Goal: Answer question/provide support: Answer question/provide support

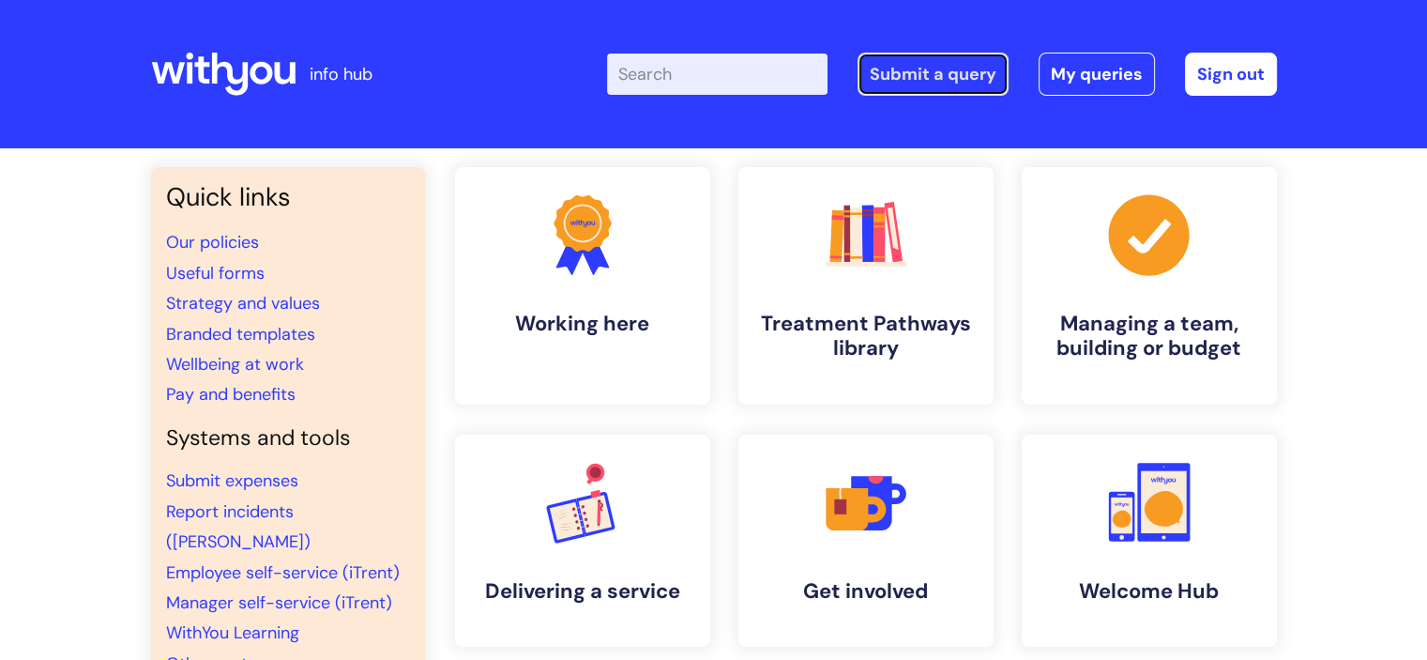
click at [945, 75] on link "Submit a query" at bounding box center [933, 74] width 151 height 43
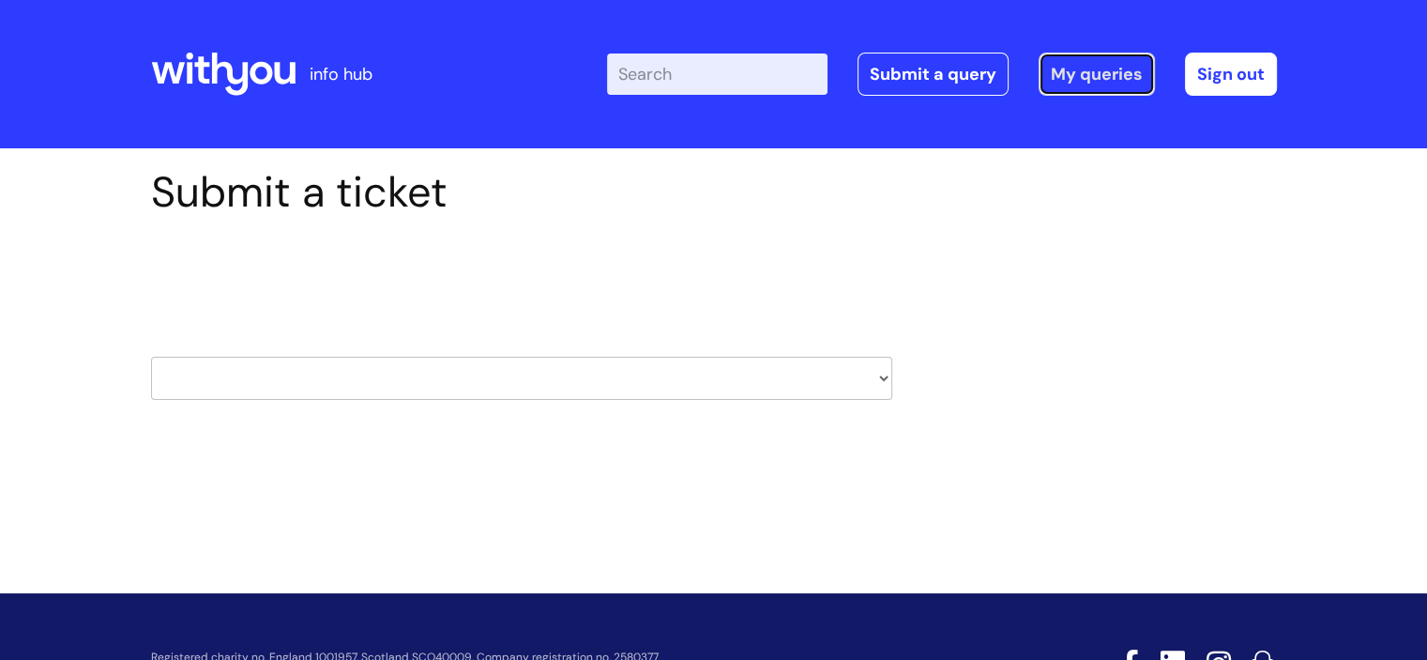
click at [1075, 73] on link "My queries" at bounding box center [1097, 74] width 116 height 43
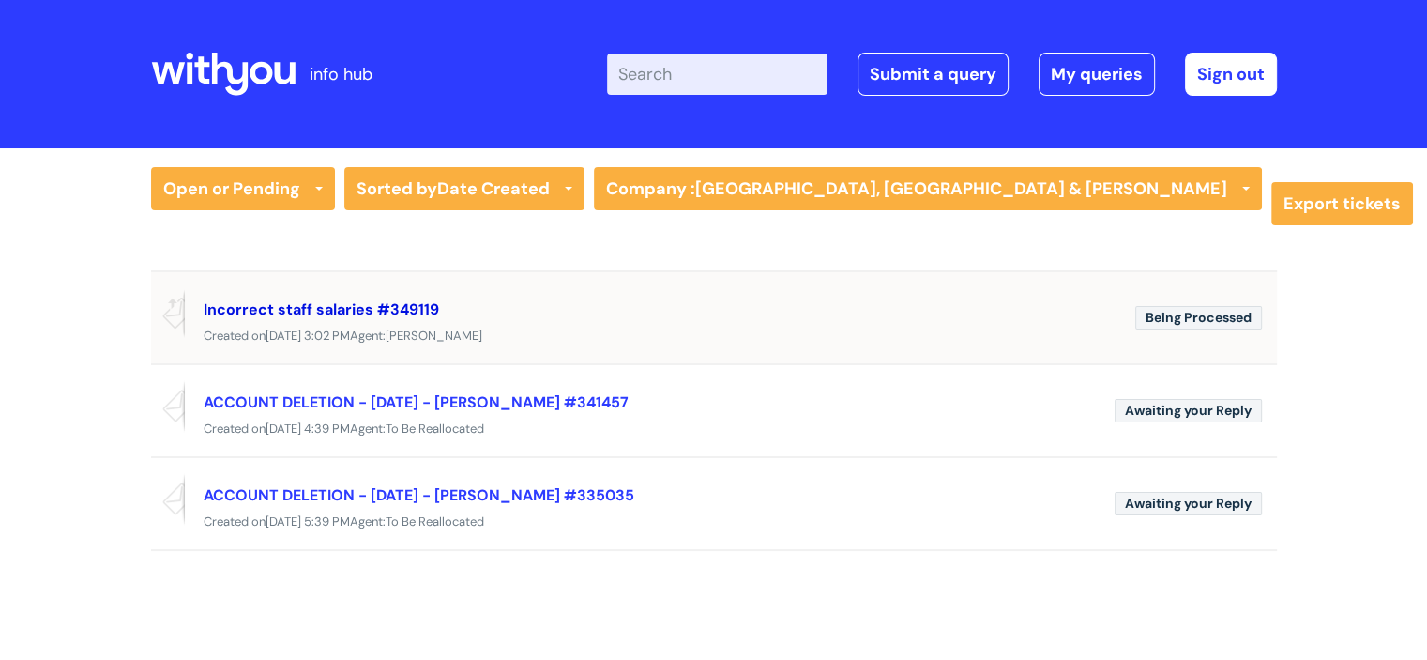
click at [293, 307] on link "Incorrect staff salaries #349119" at bounding box center [321, 309] width 235 height 20
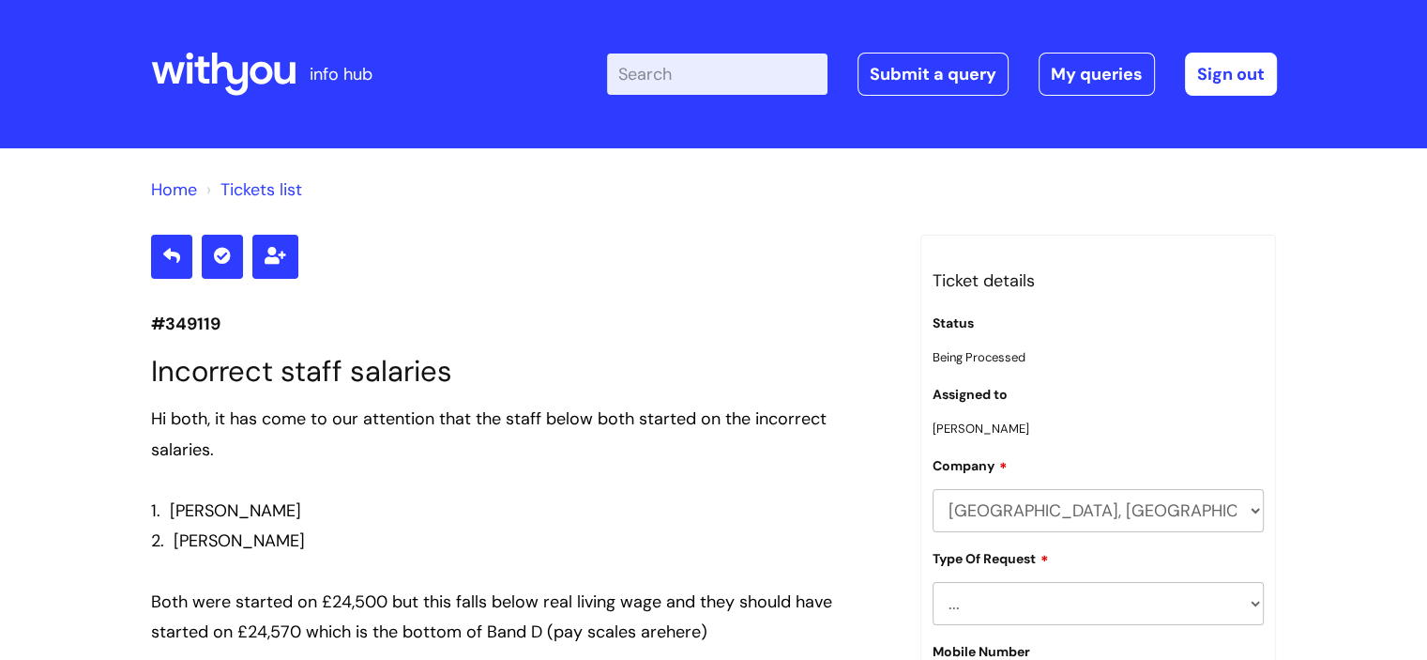
click at [236, 85] on icon at bounding box center [223, 74] width 144 height 45
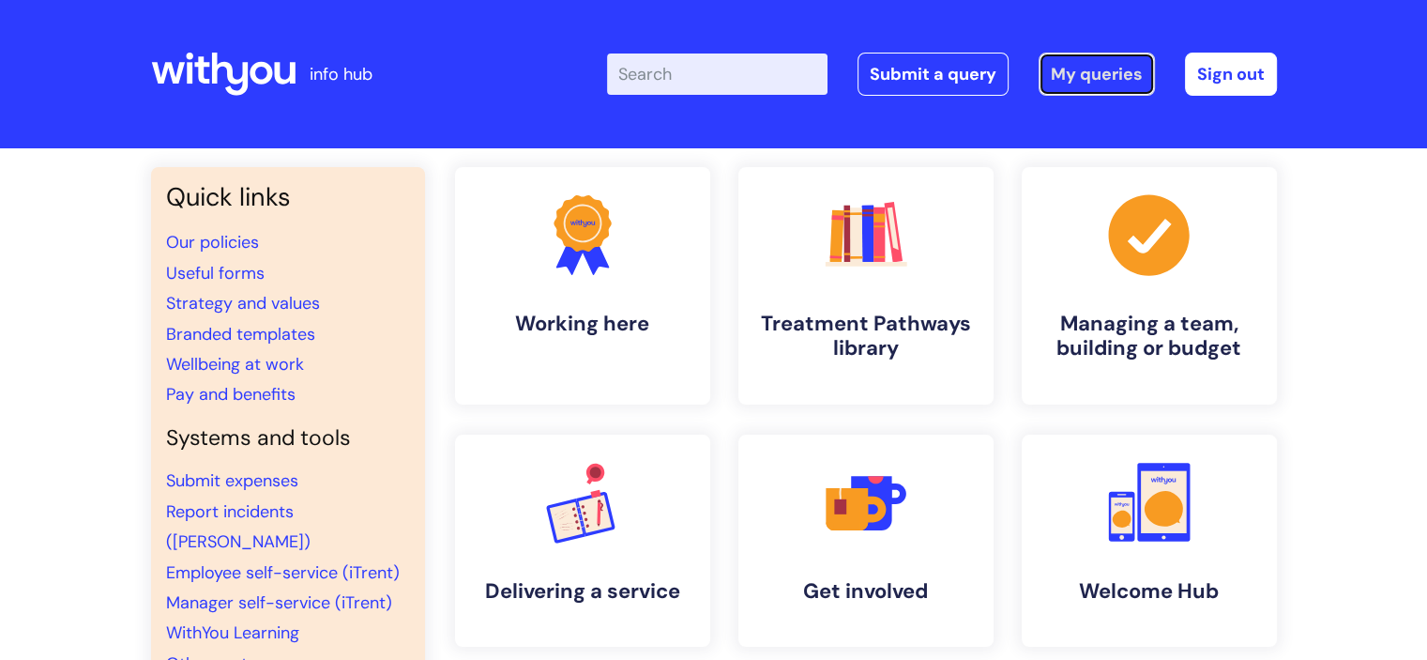
click at [1082, 67] on link "My queries" at bounding box center [1097, 74] width 116 height 43
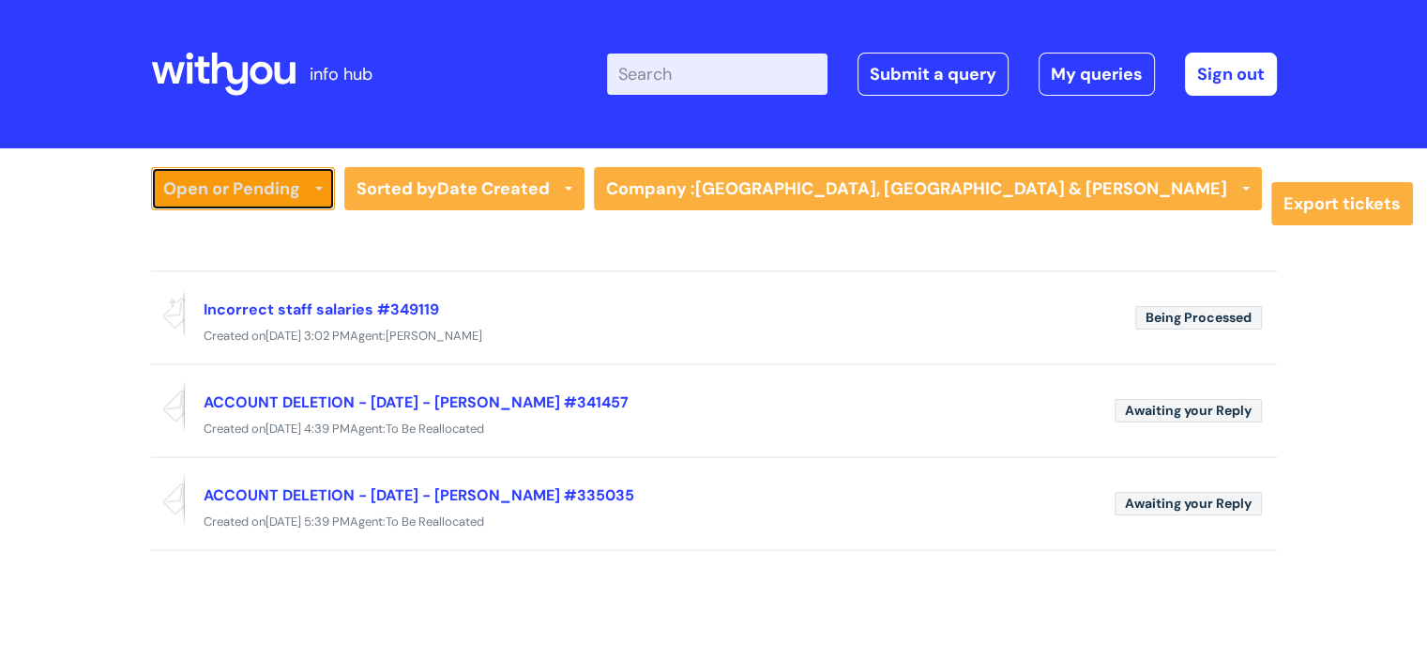
click at [246, 190] on link "Open or Pending" at bounding box center [243, 188] width 184 height 43
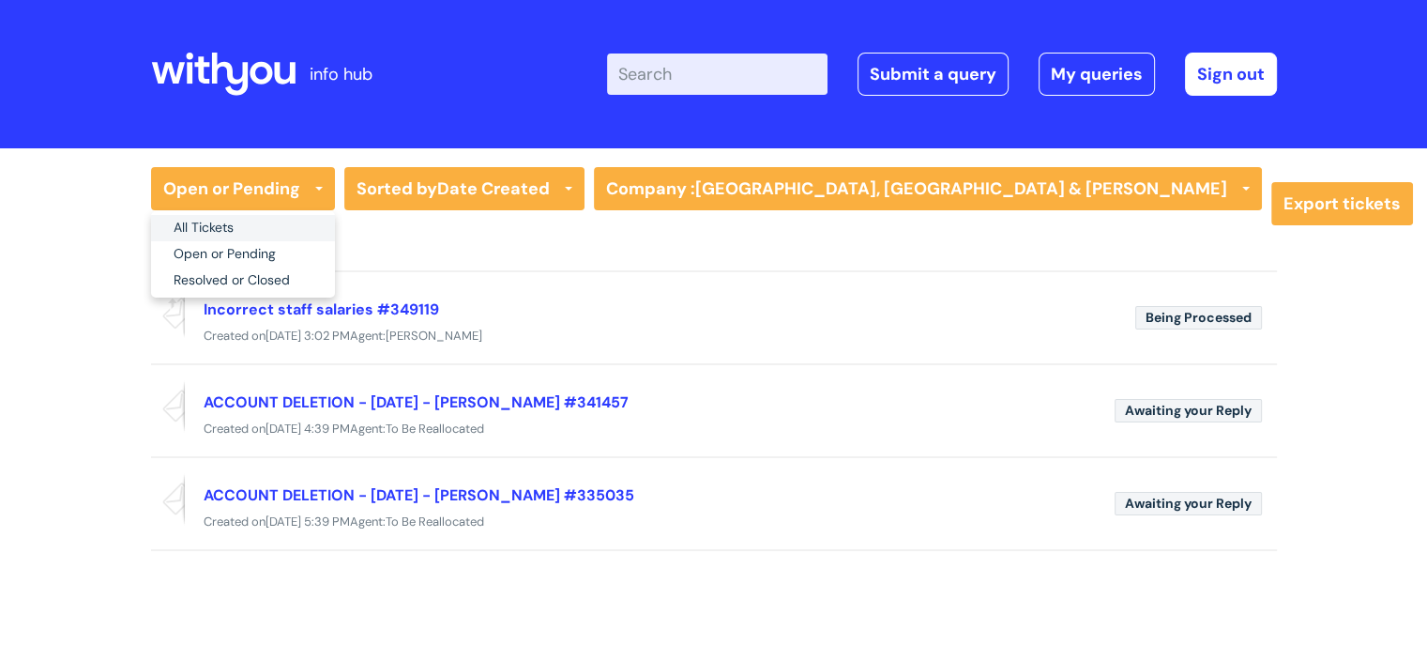
click at [222, 223] on link "All Tickets" at bounding box center [243, 228] width 184 height 26
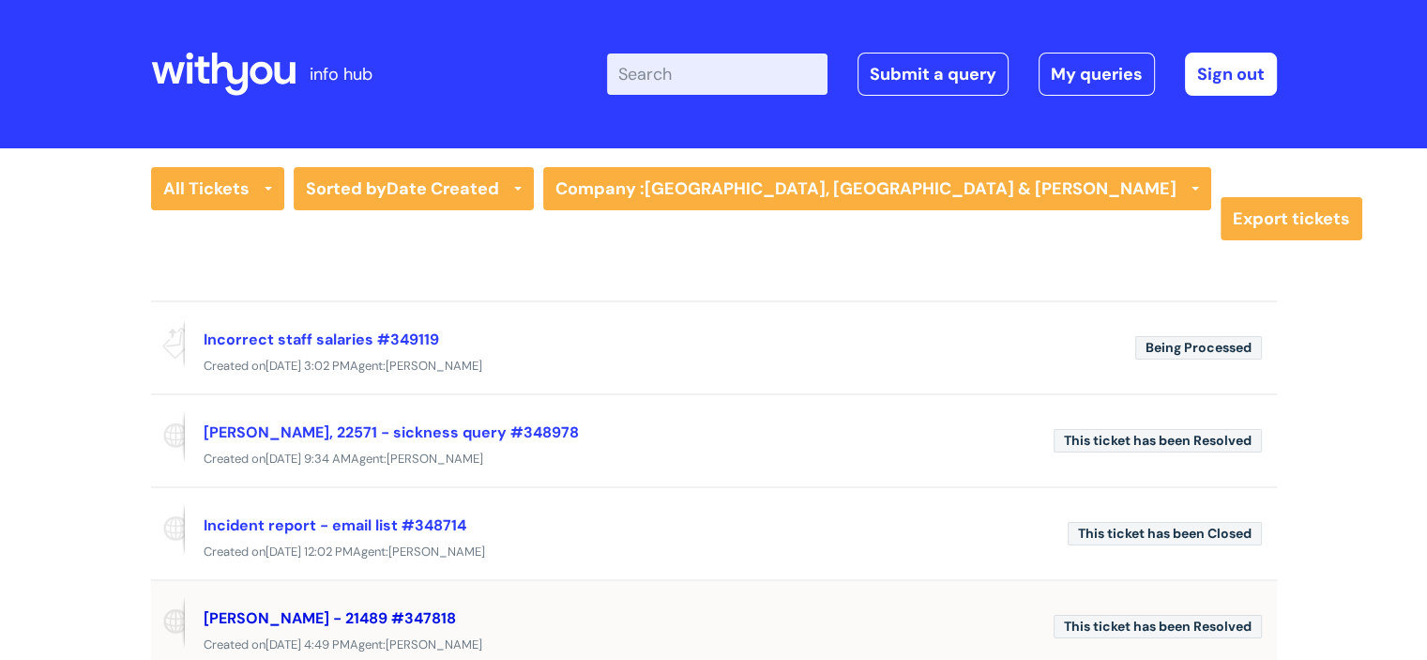
click at [329, 610] on link "Emma Hurren - 21489 #347818" at bounding box center [330, 618] width 252 height 20
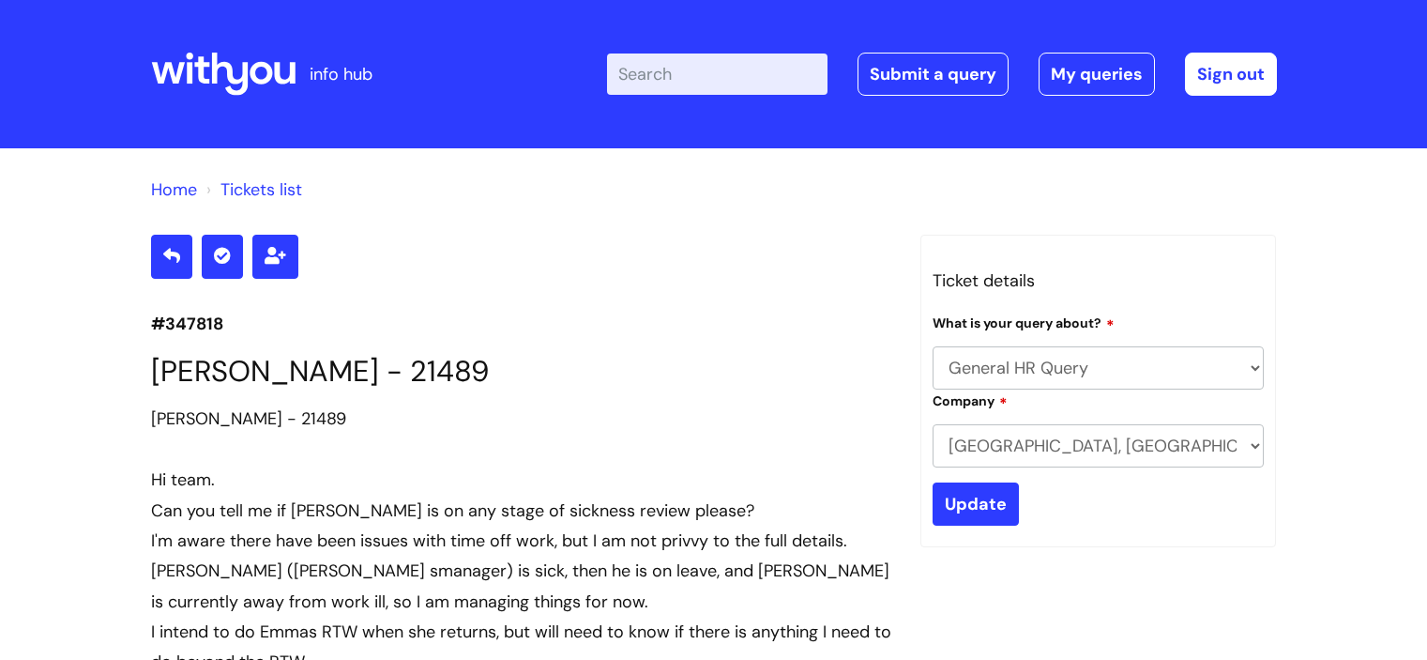
select select "General HR Query"
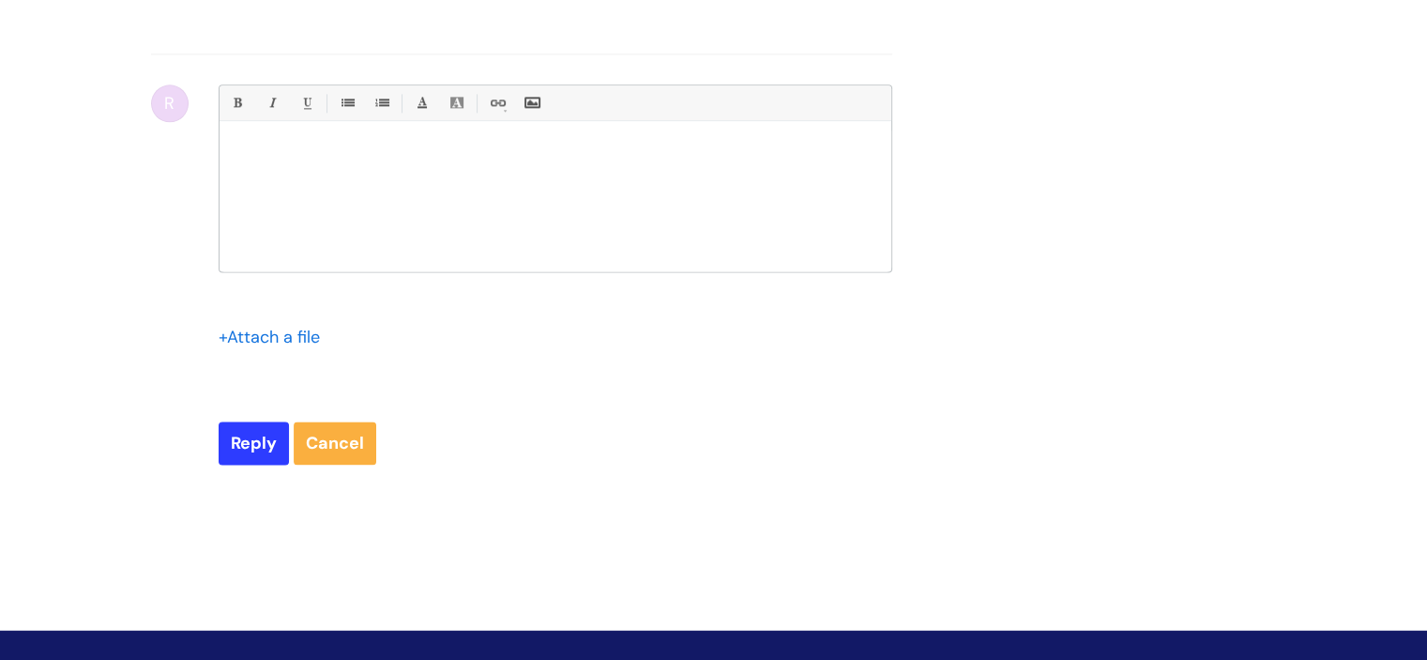
scroll to position [2499, 0]
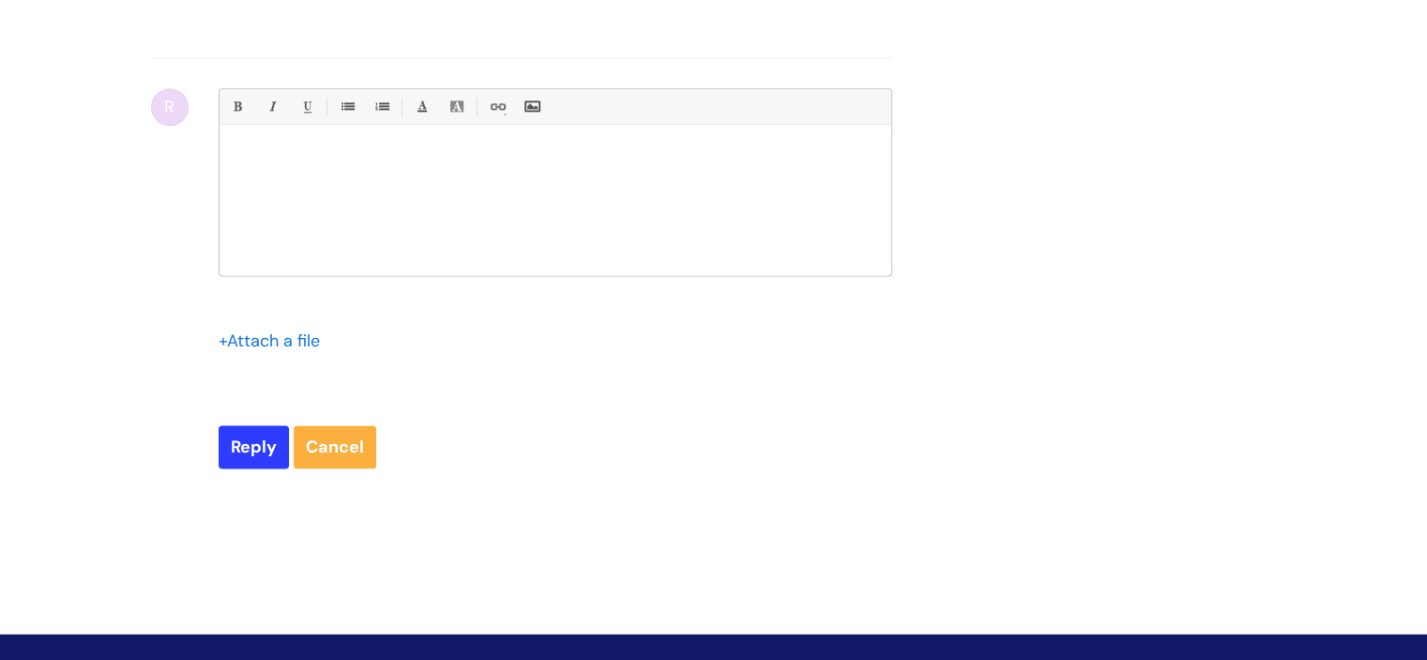
click at [298, 200] on div at bounding box center [556, 204] width 672 height 141
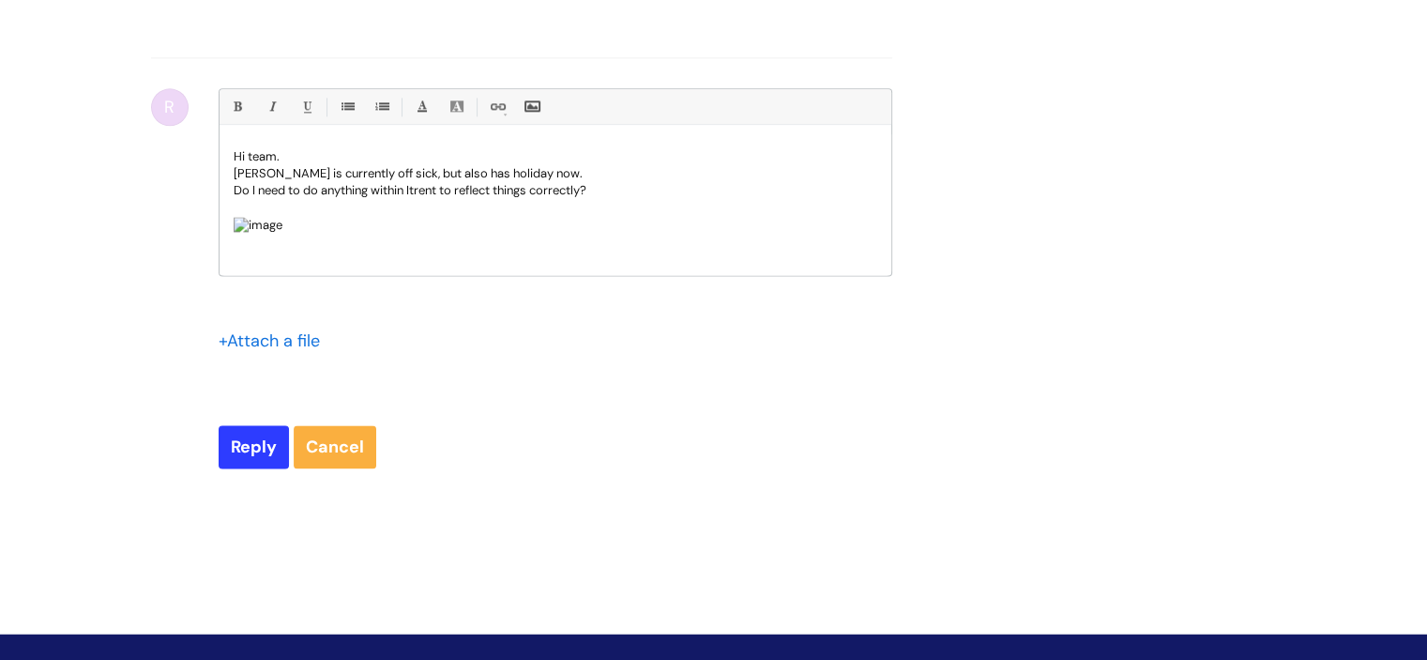
click at [499, 182] on p "[PERSON_NAME] is currently off sick, but also has holiday now." at bounding box center [556, 173] width 644 height 17
click at [841, 234] on p at bounding box center [556, 225] width 644 height 18
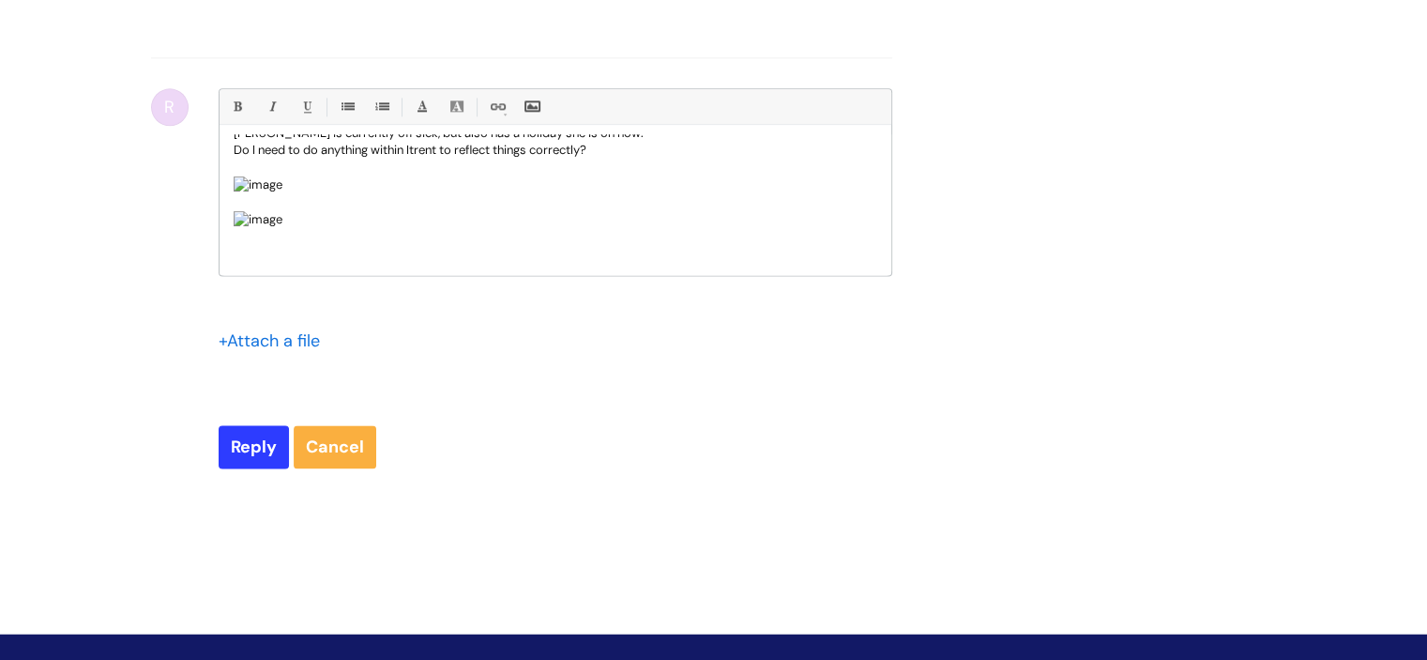
scroll to position [0, 0]
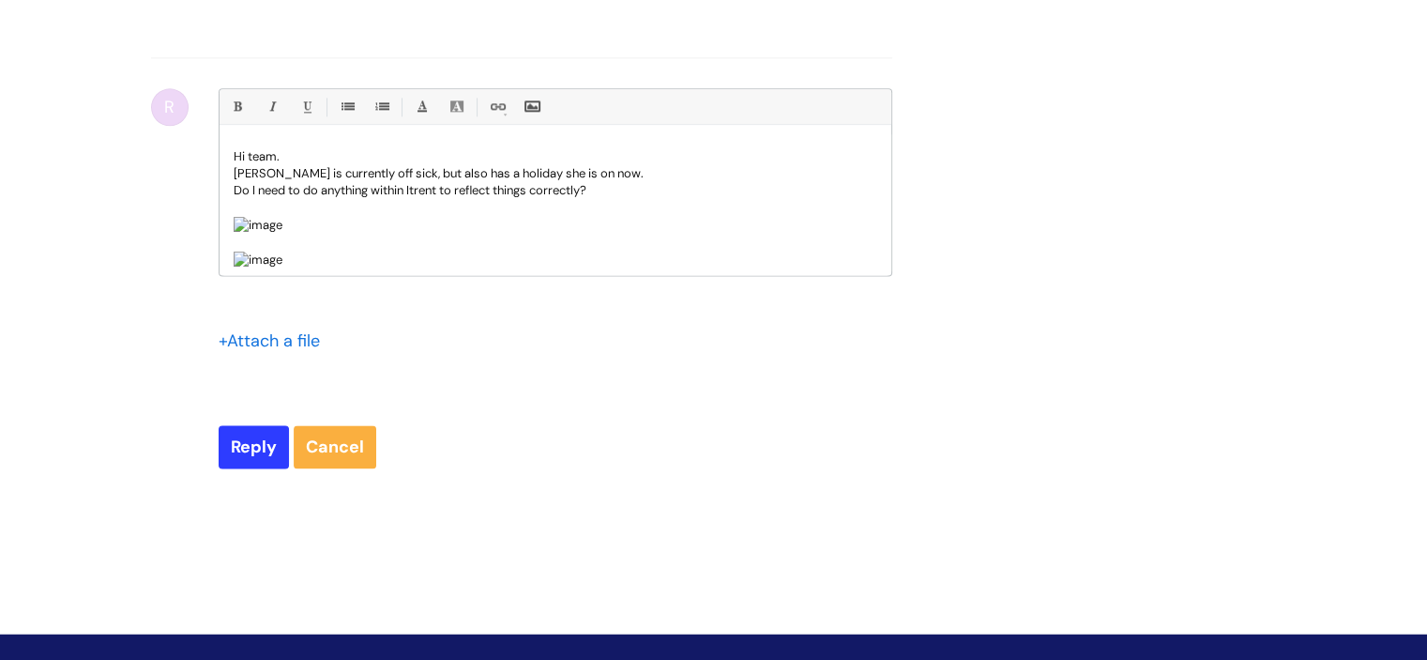
click at [602, 199] on p "Do I need to do anything within Itrent to reflect things correctly?" at bounding box center [556, 190] width 644 height 17
click at [540, 216] on p "Emma has stated she will return to work on Thursday" at bounding box center [556, 207] width 644 height 17
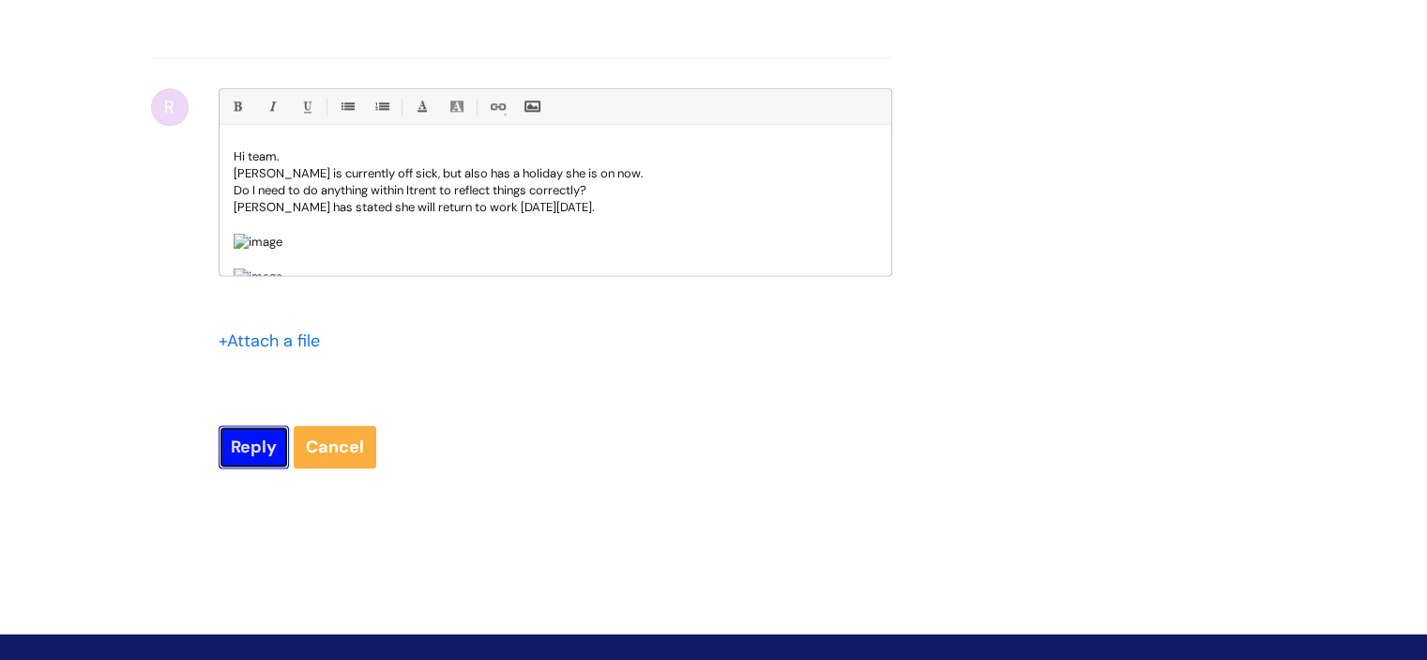
click at [260, 467] on input "Reply" at bounding box center [254, 446] width 70 height 43
type input "Please Wait..."
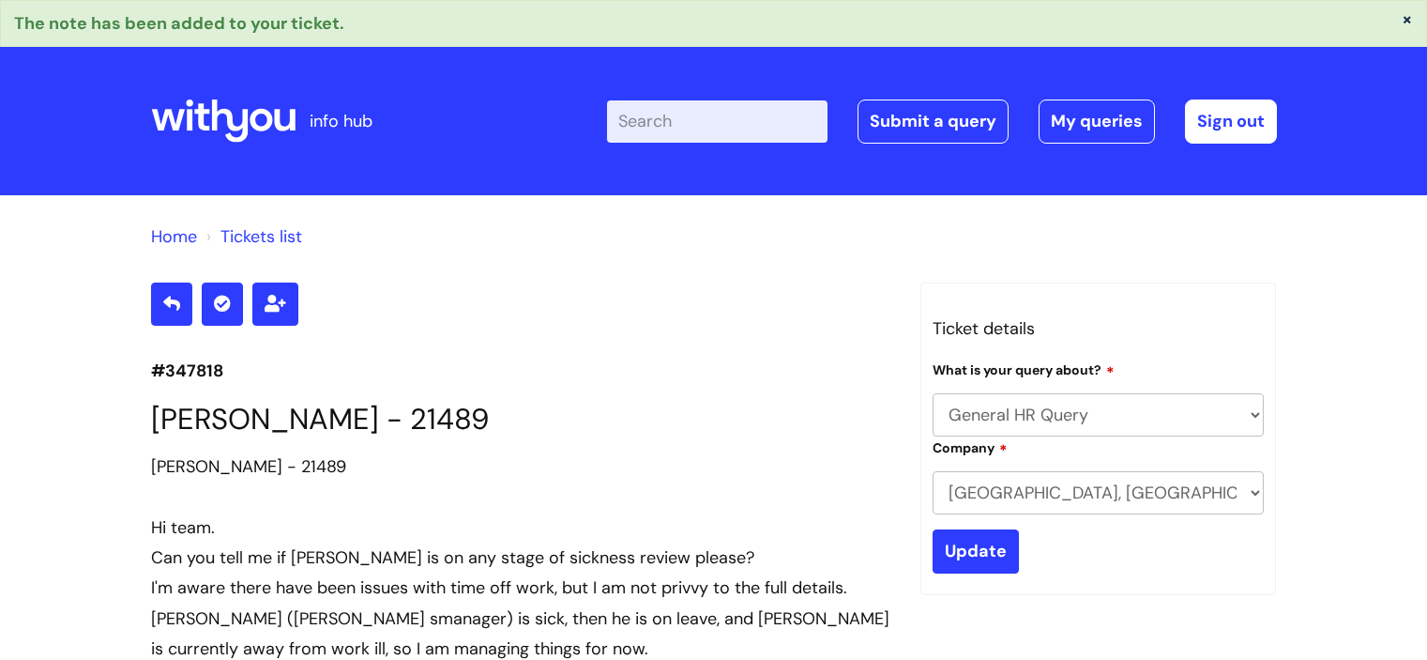
select select "General HR Query"
click at [1088, 114] on link "My queries" at bounding box center [1097, 120] width 116 height 43
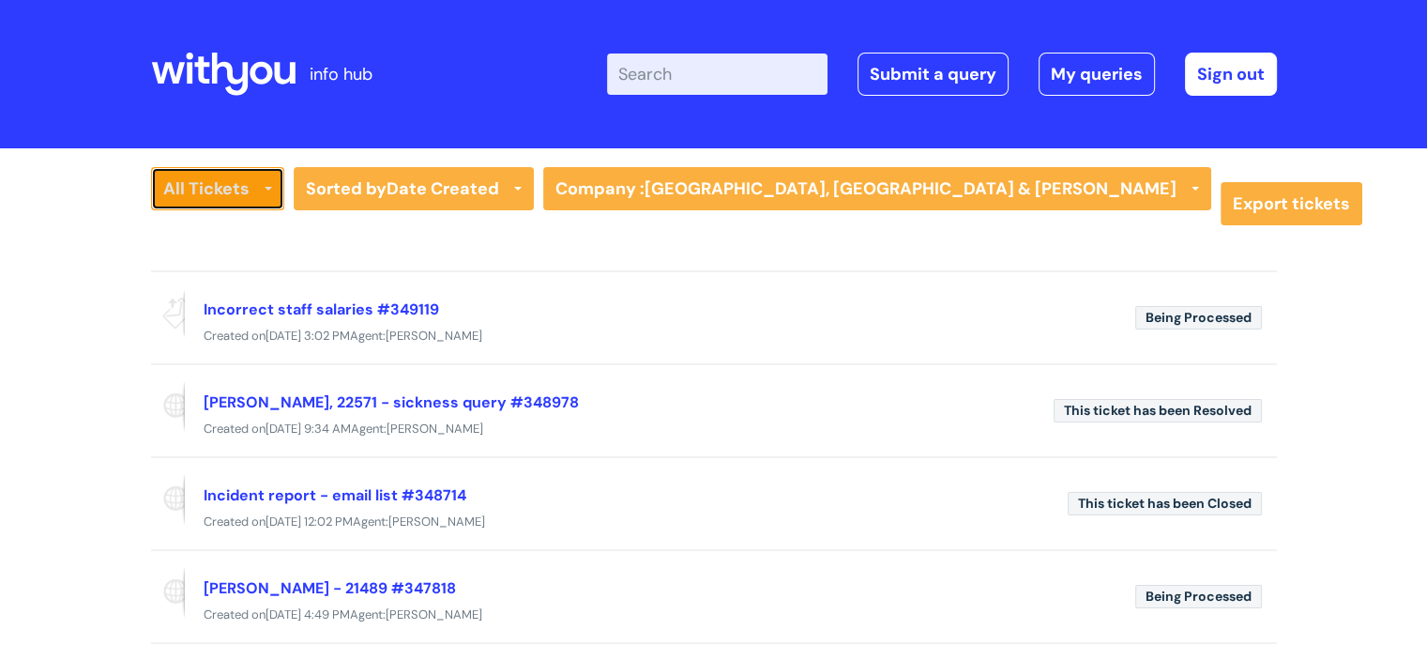
click at [199, 189] on link "All Tickets" at bounding box center [217, 188] width 133 height 43
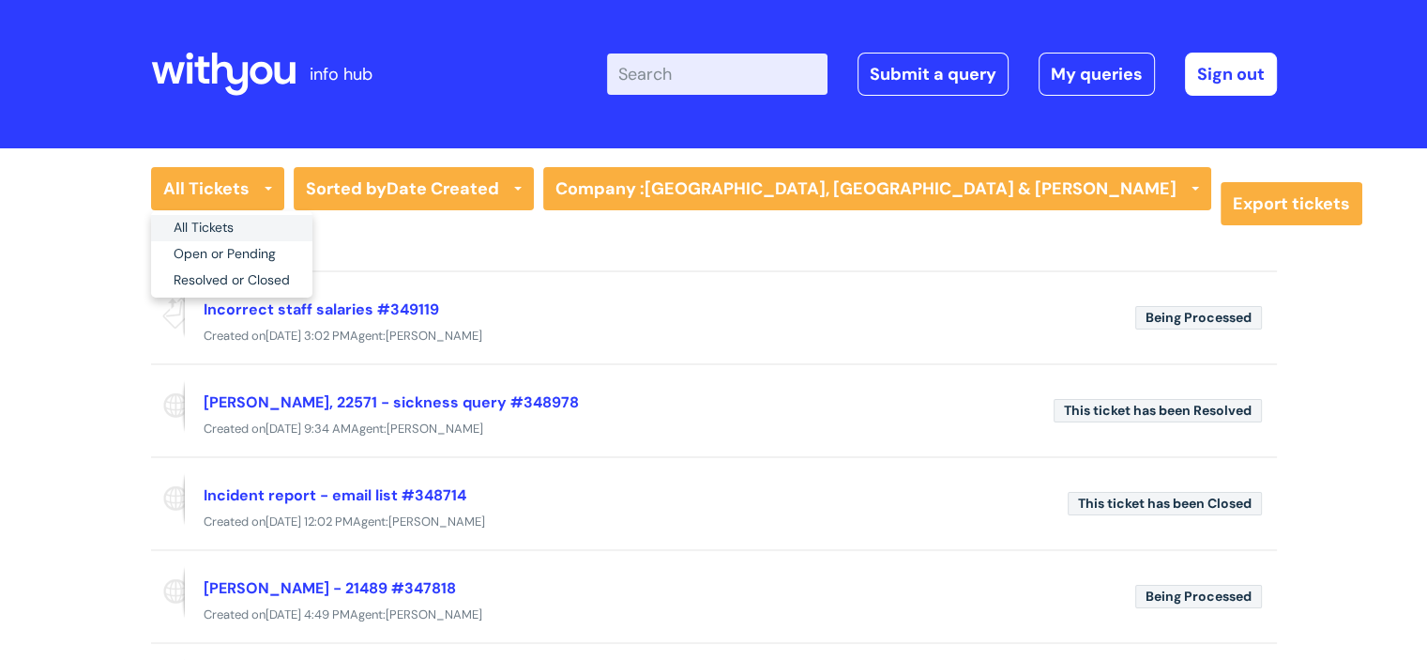
click at [204, 220] on link "All Tickets" at bounding box center [231, 228] width 161 height 26
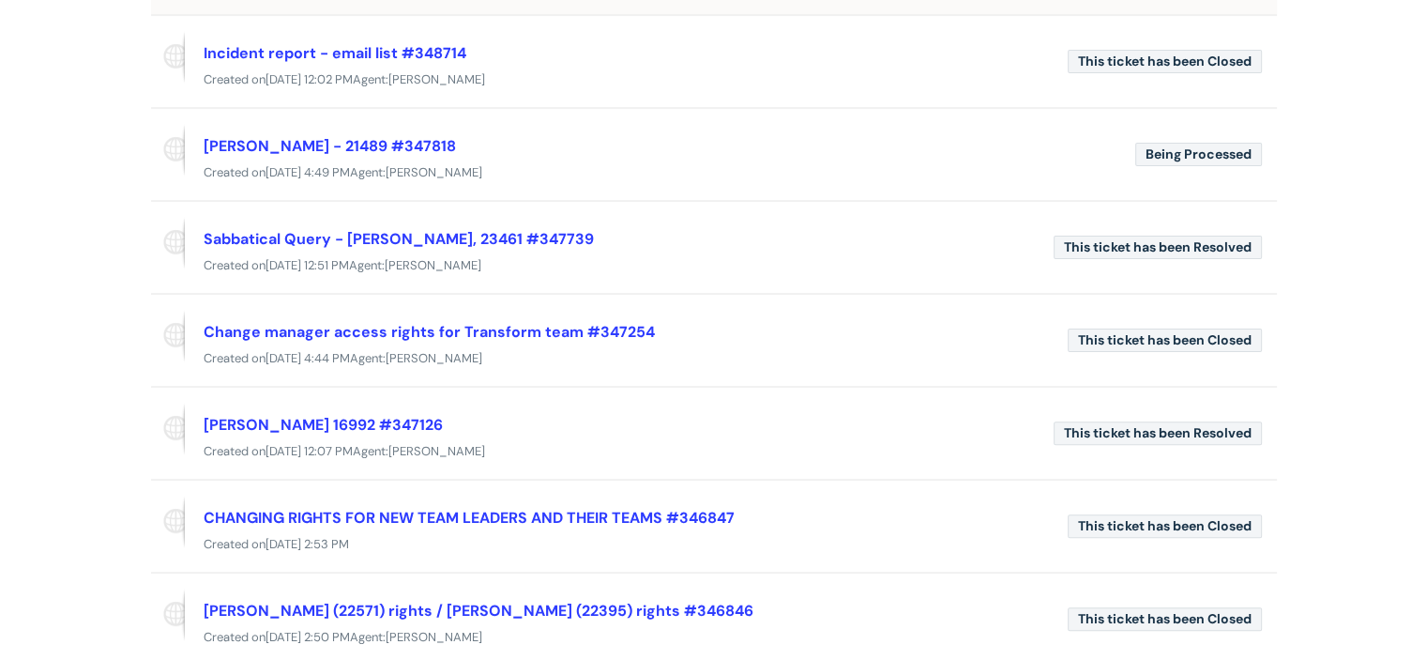
scroll to position [478, 0]
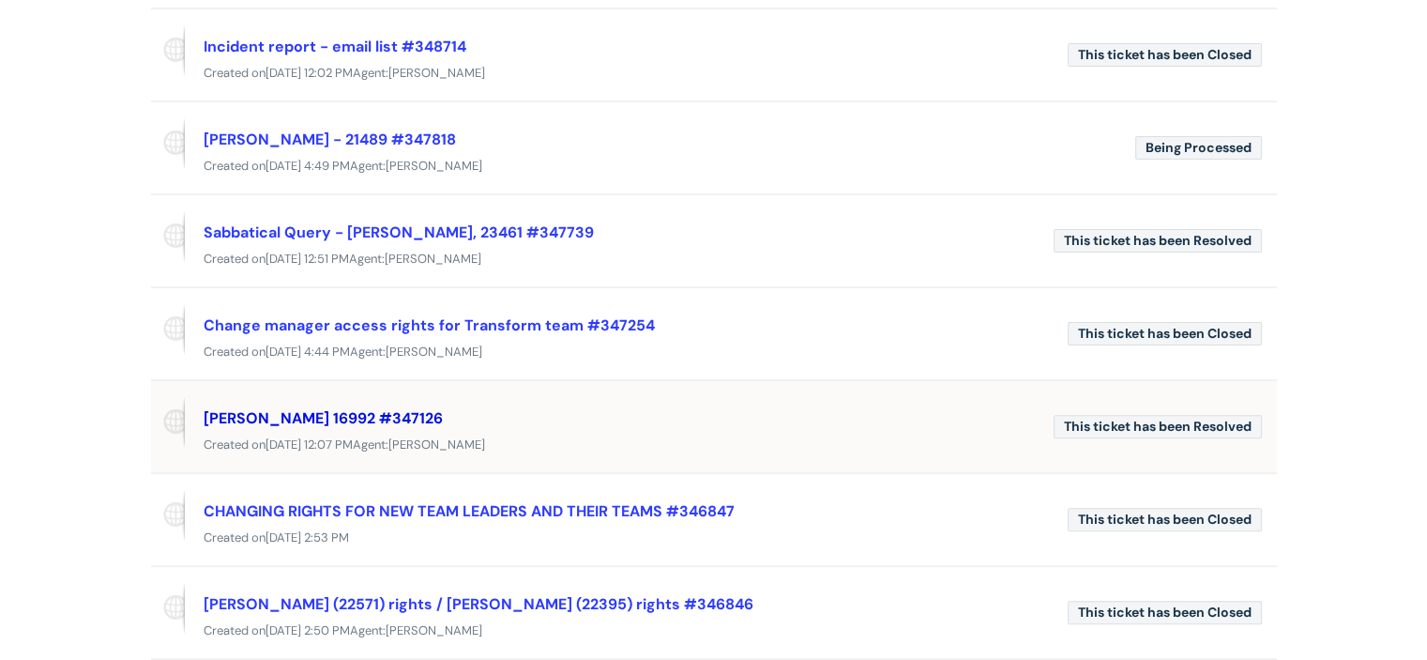
click at [246, 412] on link "[PERSON_NAME] 16992 #347126" at bounding box center [323, 418] width 239 height 20
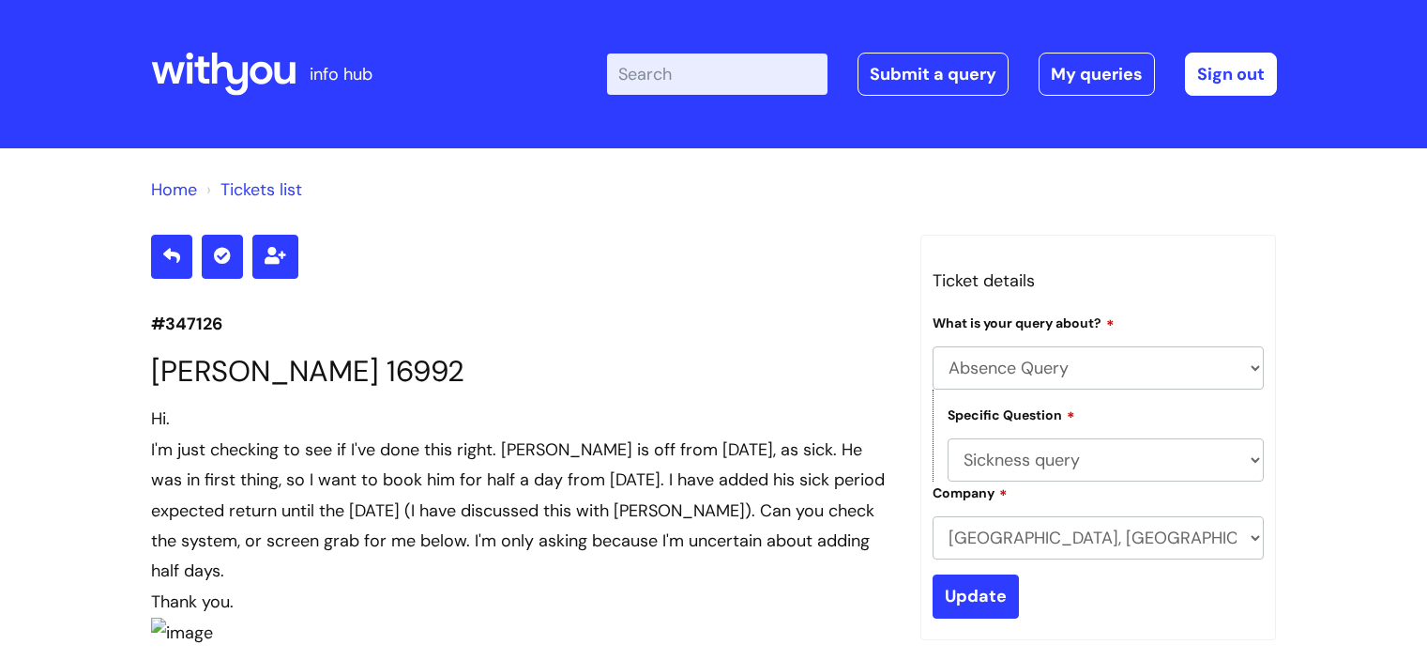
select select "Absence Query"
select select "Sickness query"
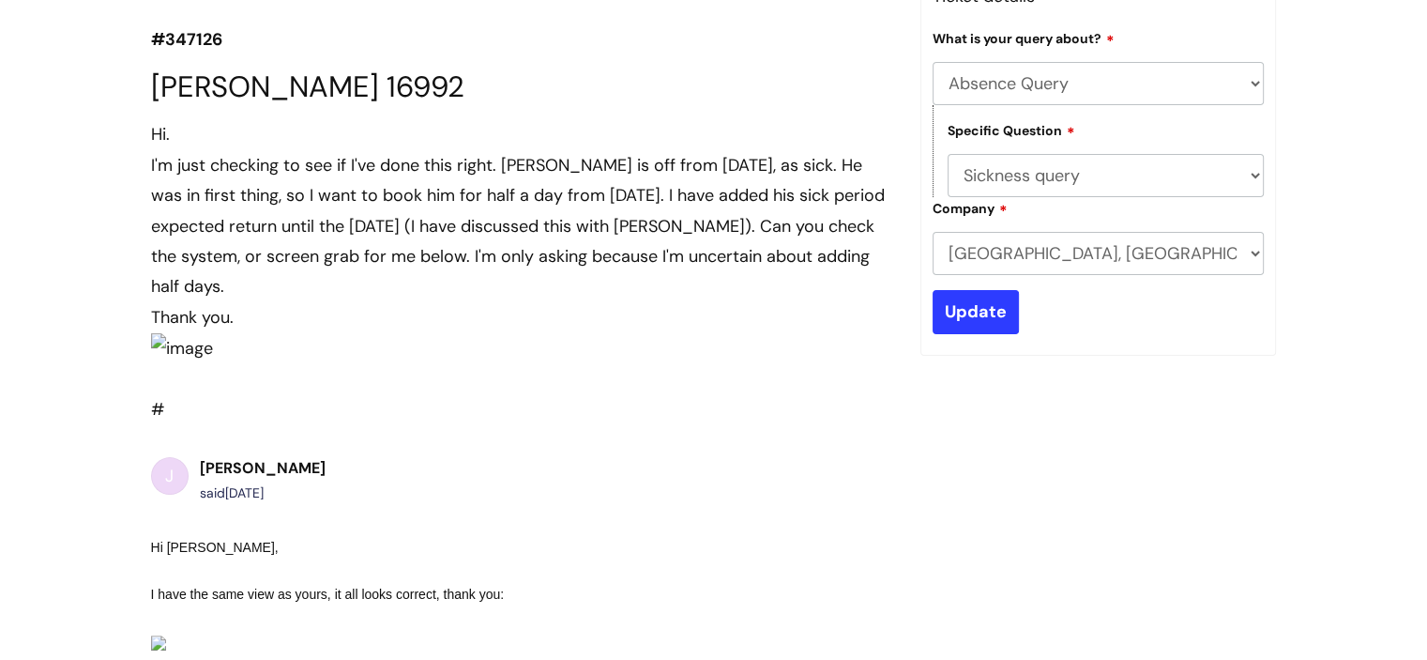
scroll to position [293, 0]
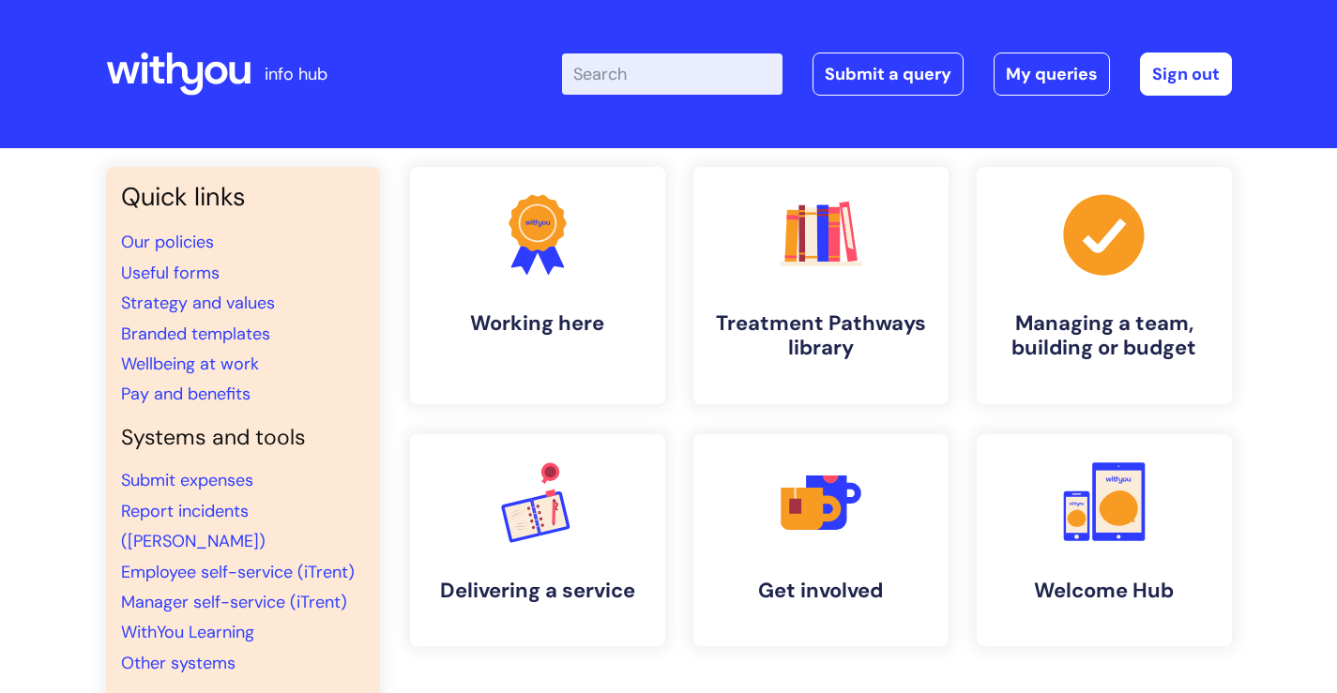
click at [694, 72] on input "Enter your search term here..." at bounding box center [672, 73] width 220 height 41
type input "useful"
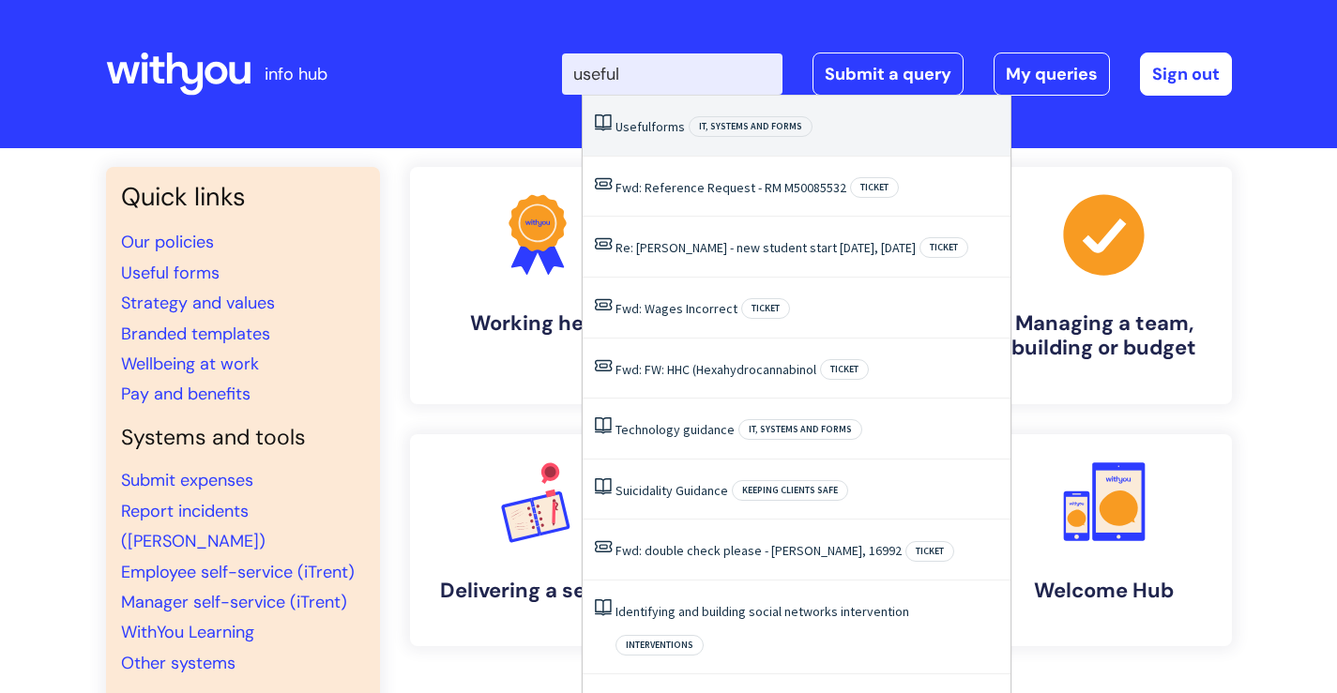
click at [657, 127] on link "Useful forms" at bounding box center [649, 126] width 69 height 17
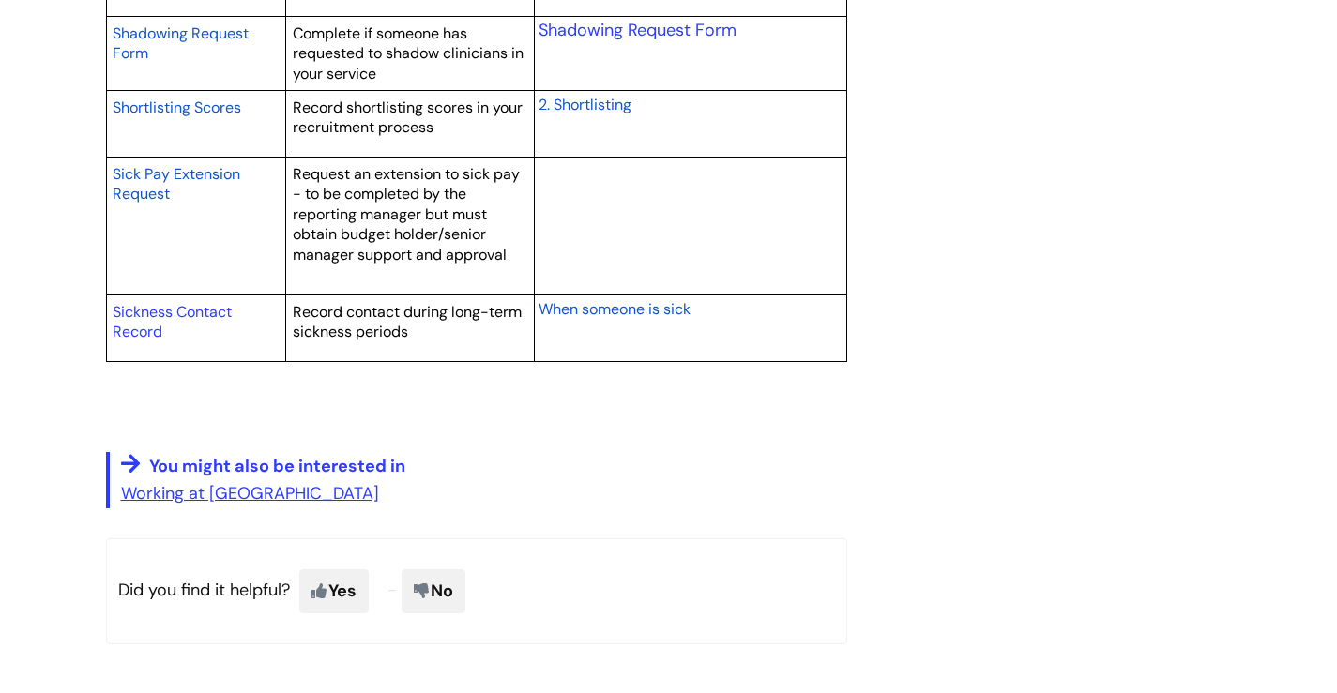
scroll to position [3368, 0]
click at [145, 308] on link "Sickness Contact Record" at bounding box center [172, 321] width 119 height 40
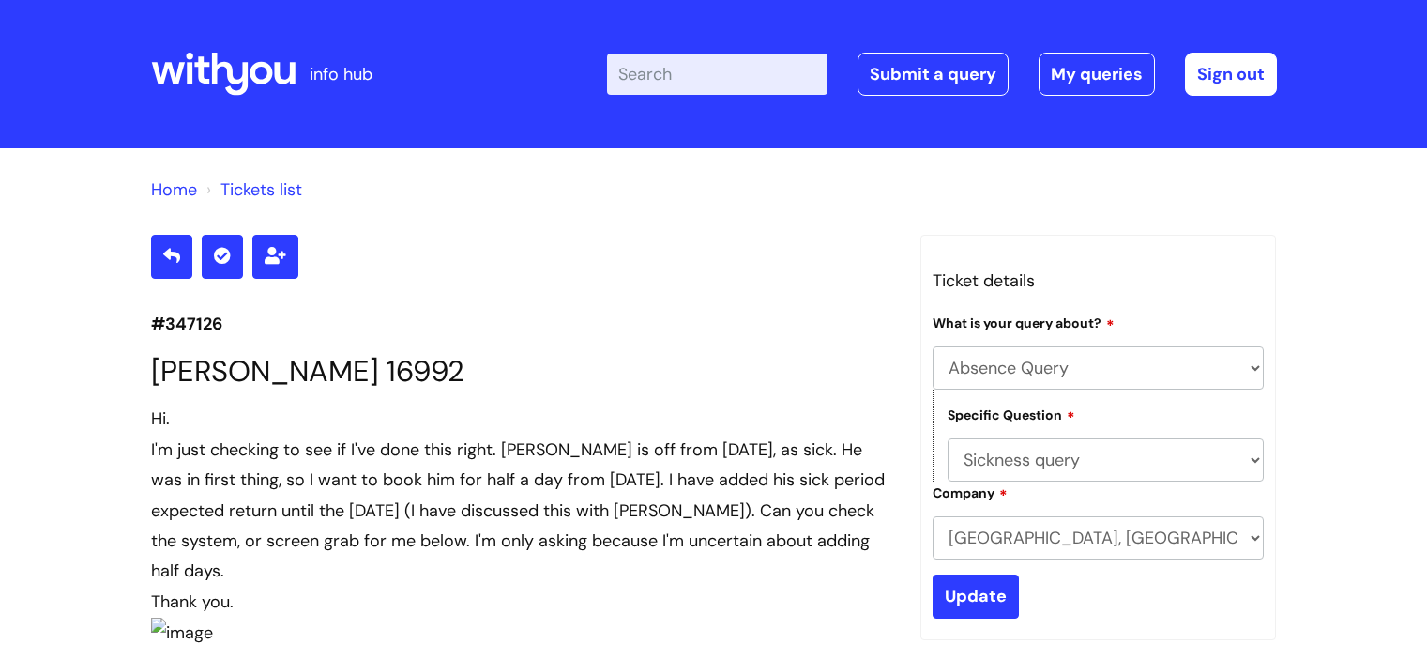
select select "Absence Query"
select select "Sickness query"
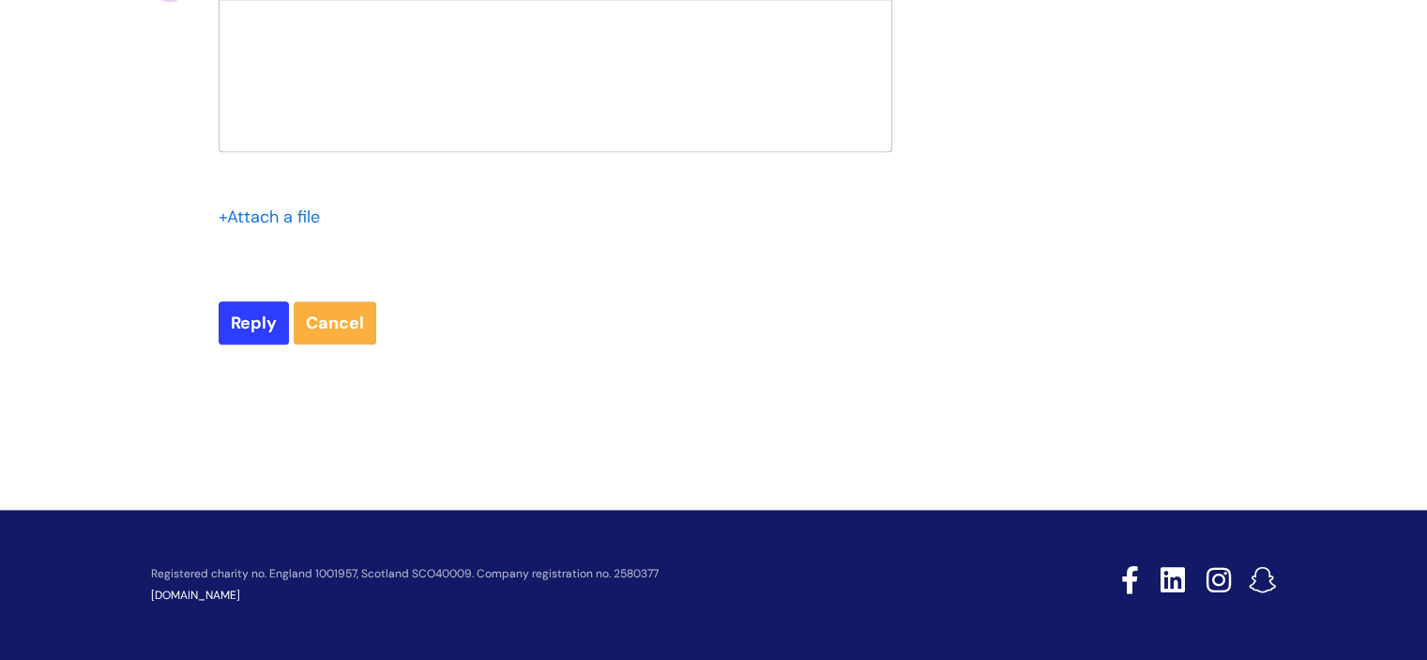
scroll to position [2143, 0]
click at [503, 41] on p at bounding box center [556, 32] width 644 height 17
click at [420, 58] on p "Pete is now on holiday - from" at bounding box center [556, 49] width 644 height 17
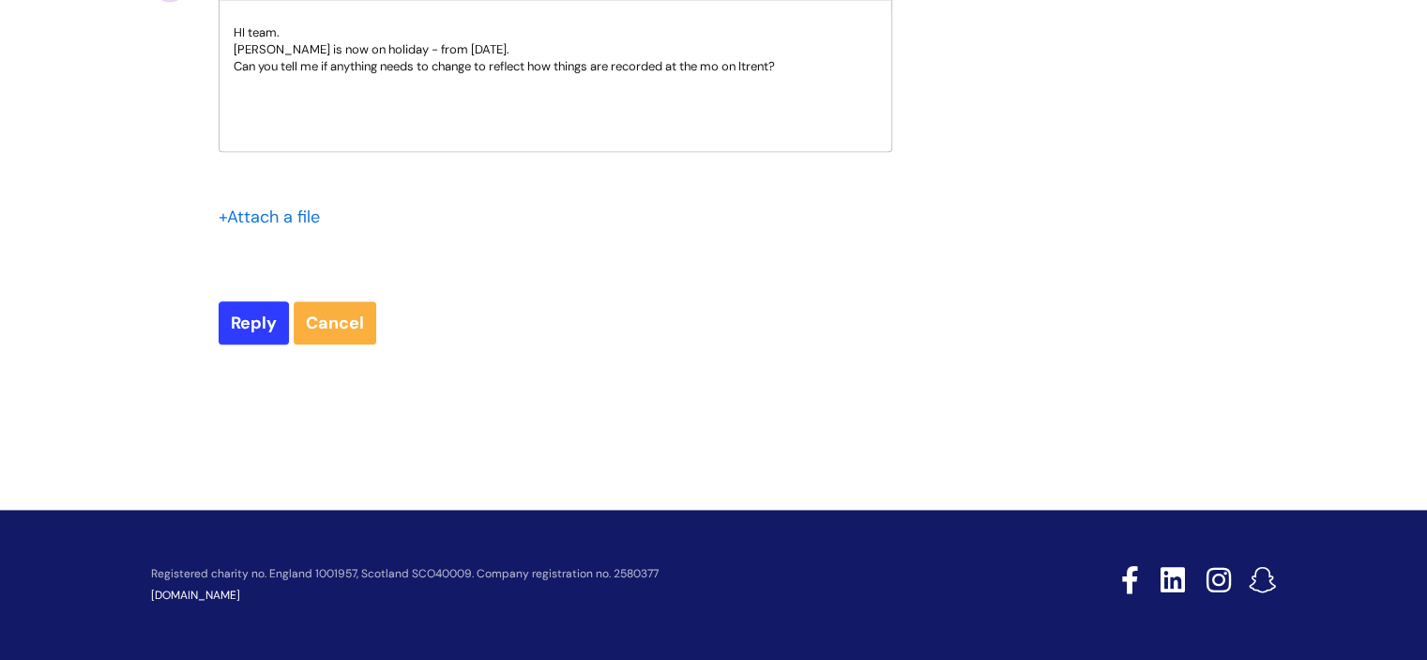
click at [805, 75] on p "Can you tell me if anything needs to change to reflect how things are recorded …" at bounding box center [556, 66] width 644 height 17
click at [733, 92] on p "Pete's holiday finishes on 18/9/25, so if he returns to work that will be on Fr…" at bounding box center [556, 83] width 644 height 17
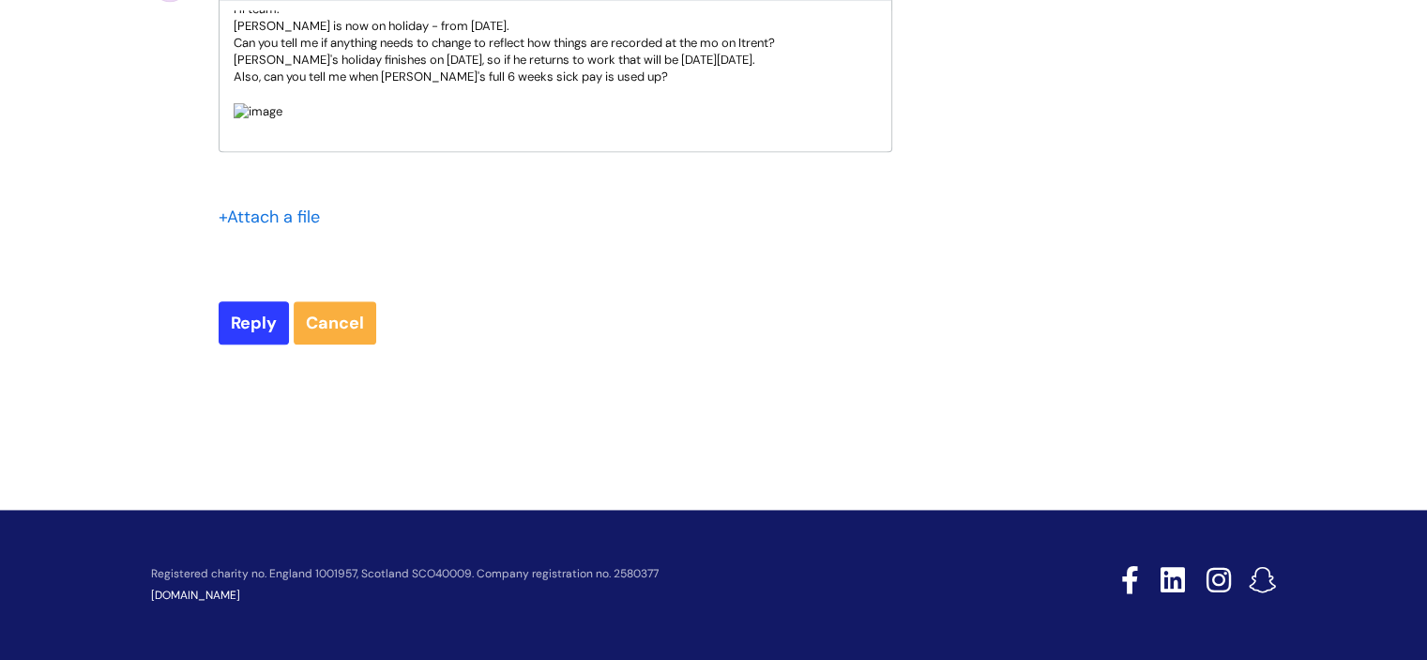
scroll to position [0, 0]
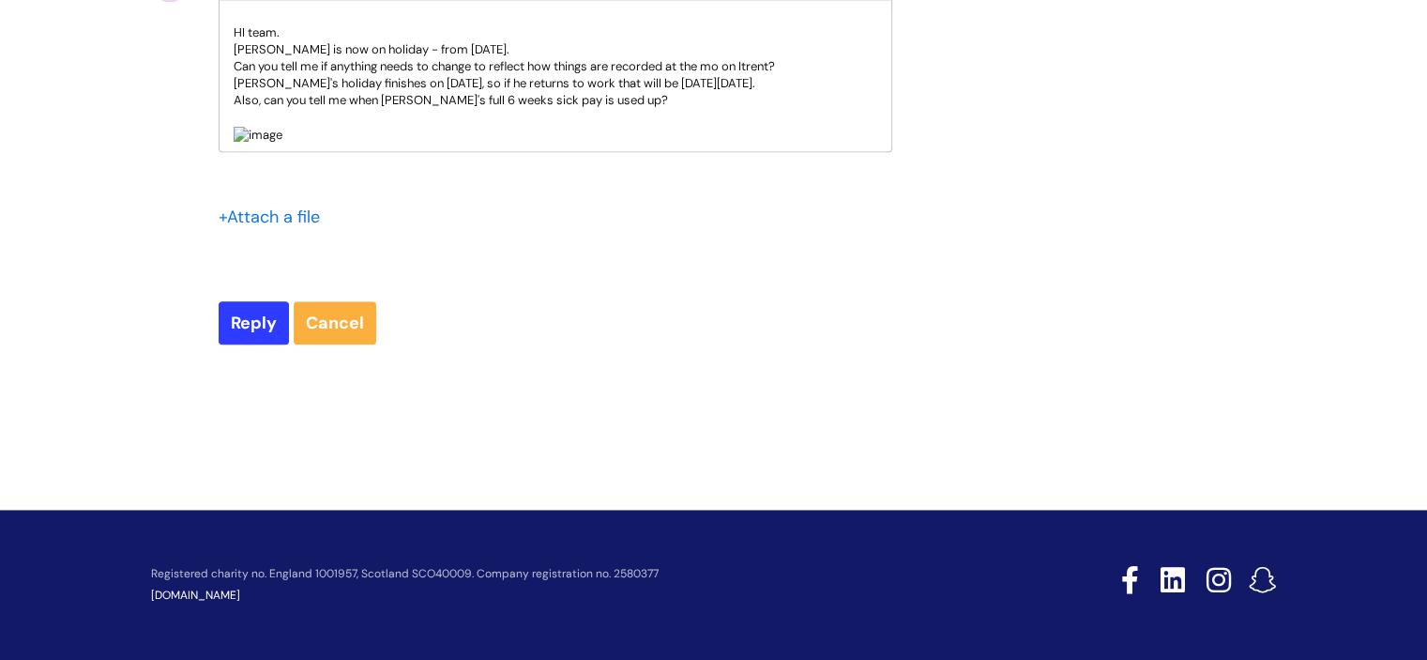
click at [634, 109] on p "Also, can you tell me when Pete's full 6 weeks sick pay is used up?" at bounding box center [556, 100] width 644 height 17
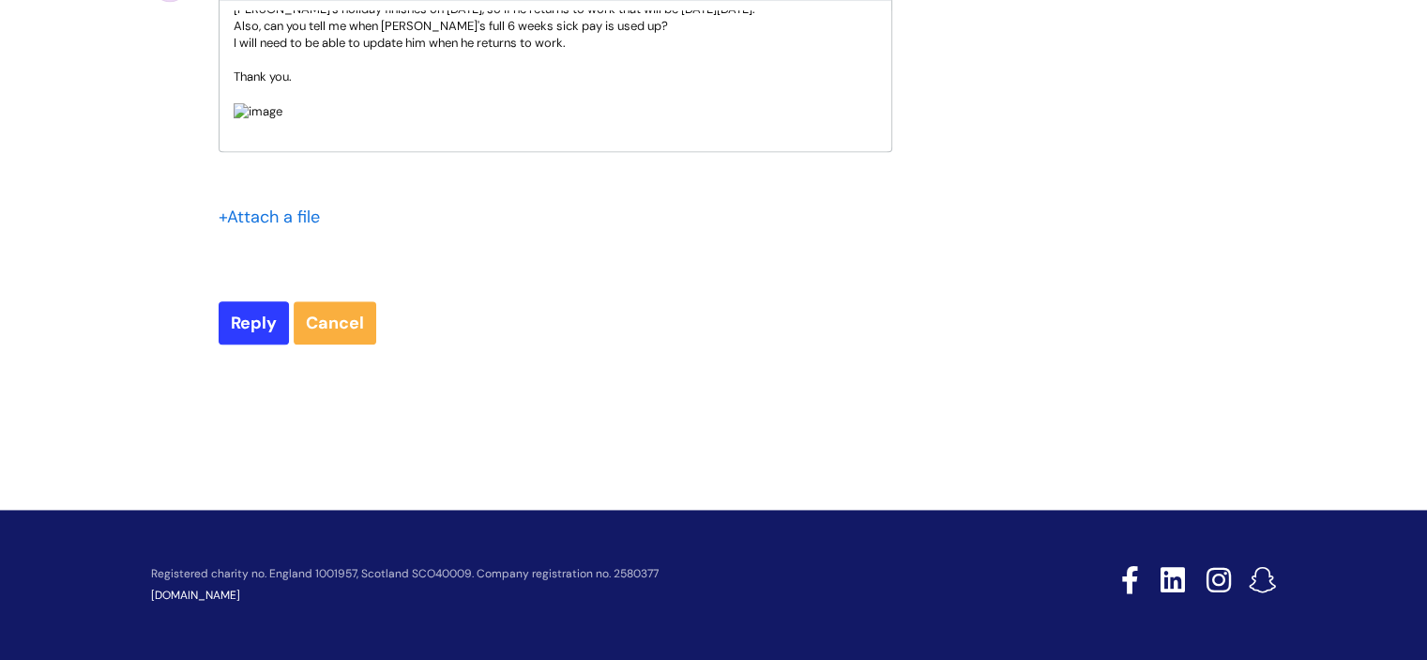
scroll to position [2570, 0]
click at [270, 322] on input "Reply" at bounding box center [254, 322] width 70 height 43
type input "Please Wait..."
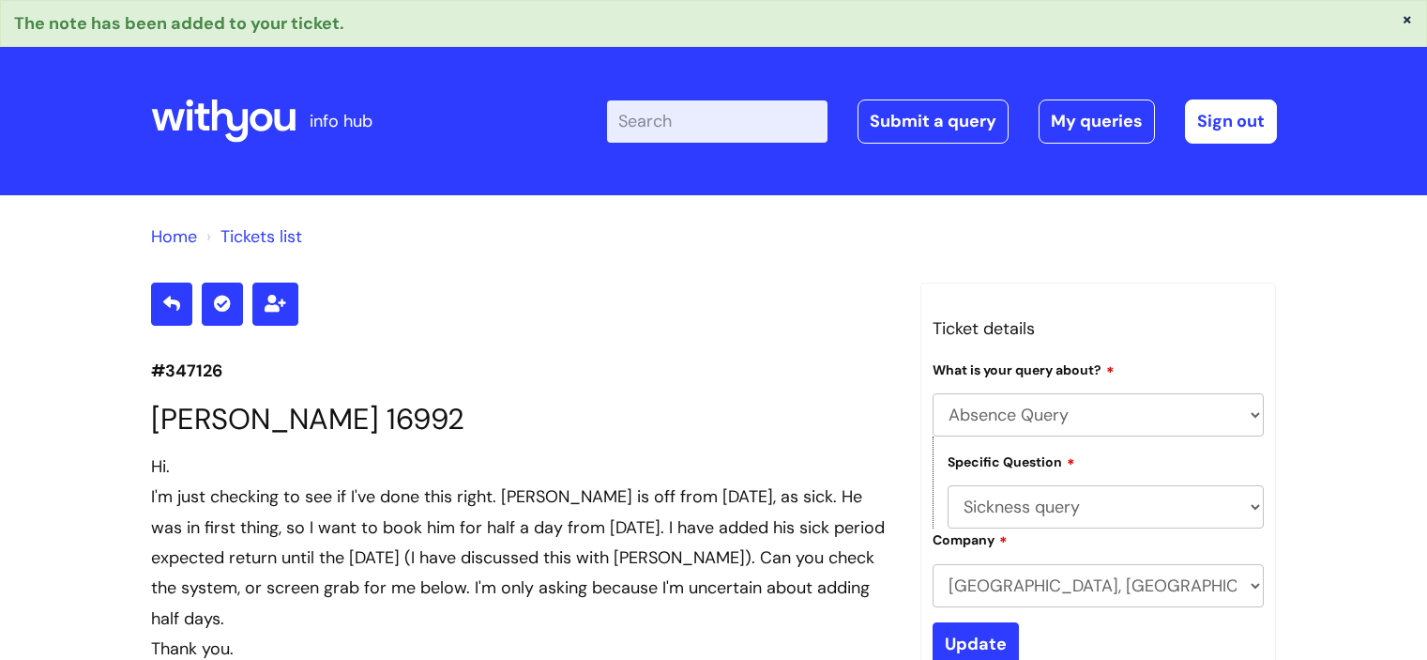
select select "Absence Query"
select select "Sickness query"
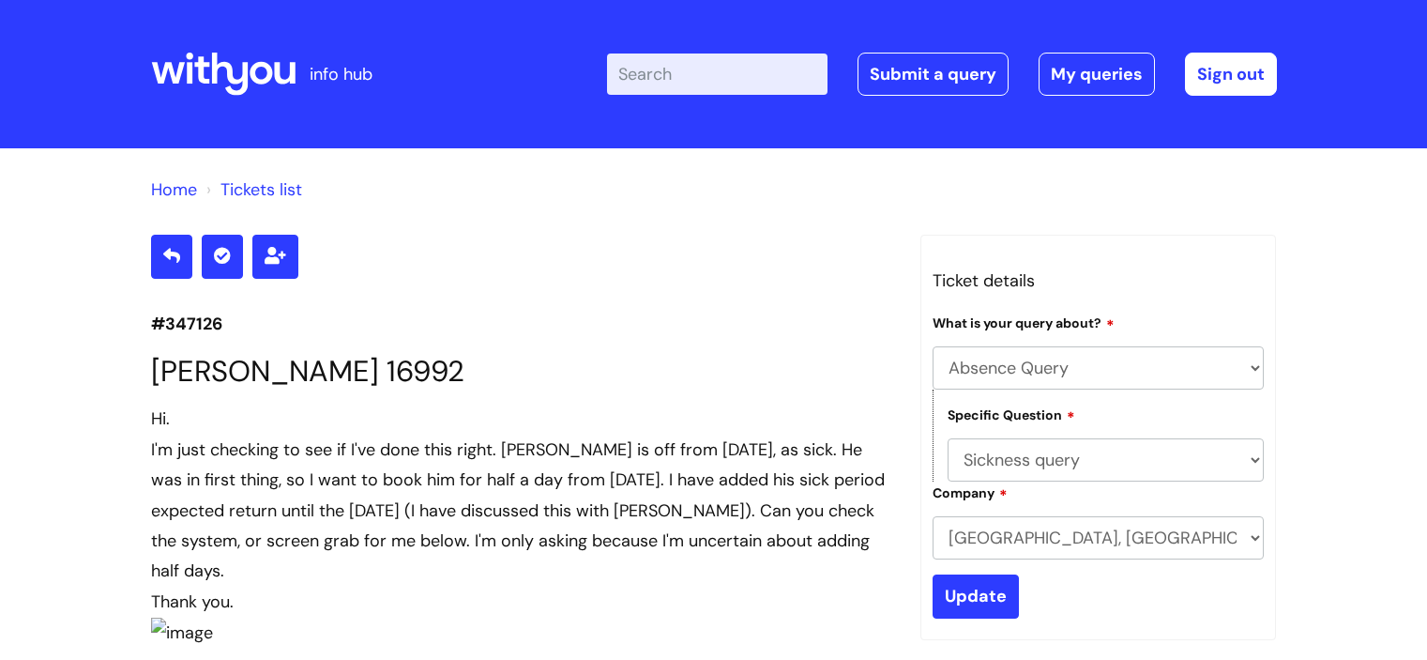
select select "Absence Query"
select select "Sickness query"
click at [274, 78] on icon at bounding box center [223, 74] width 144 height 45
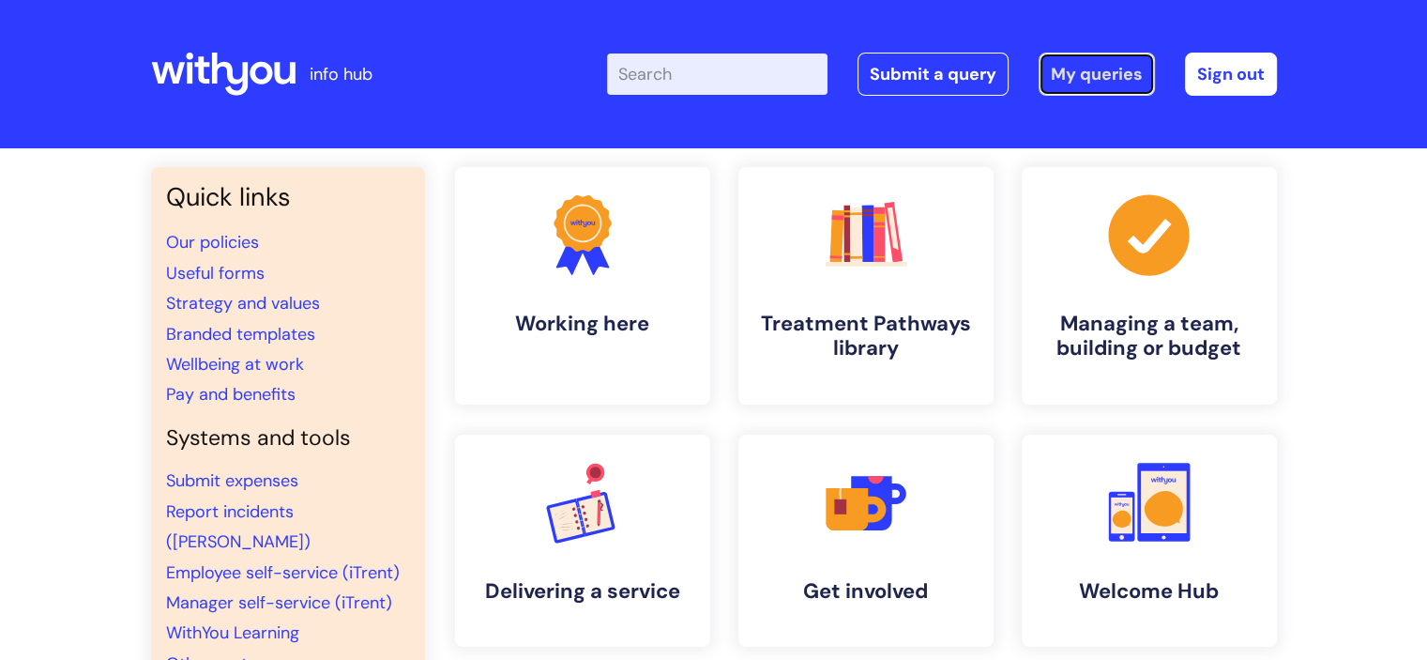
click at [1082, 82] on link "My queries" at bounding box center [1097, 74] width 116 height 43
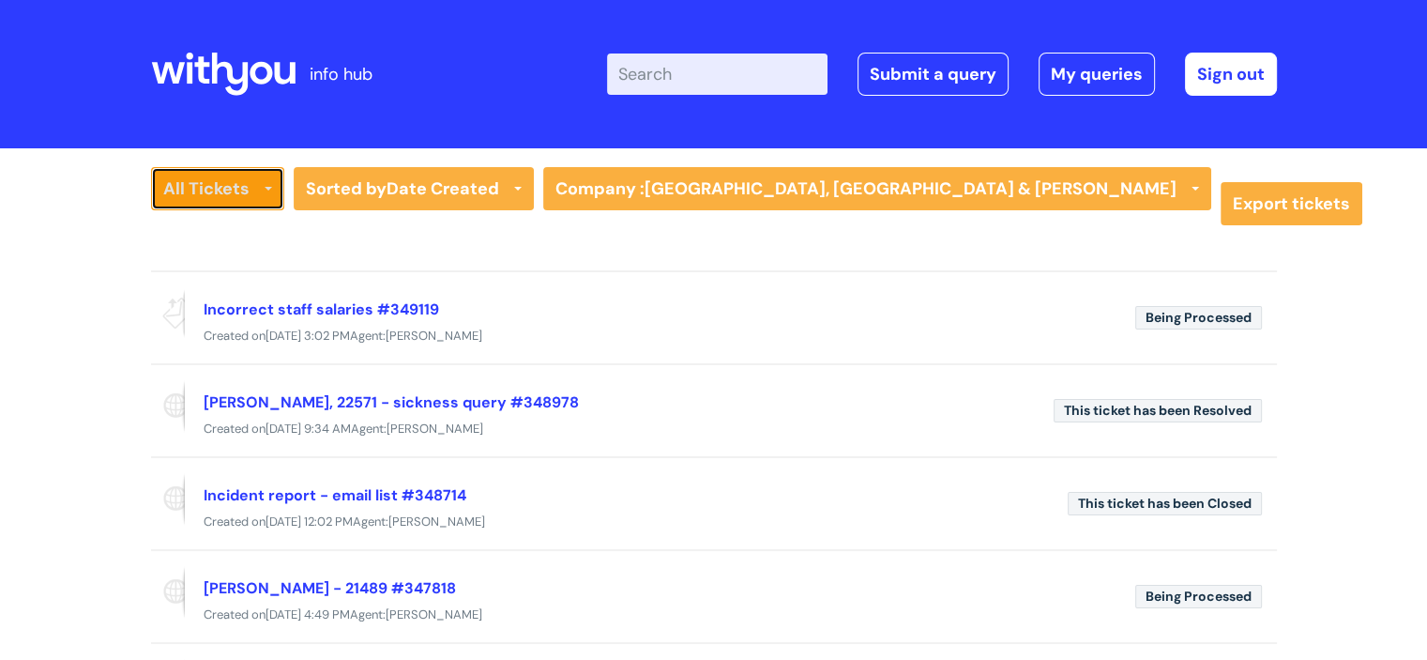
click at [203, 199] on link "All Tickets" at bounding box center [217, 188] width 133 height 43
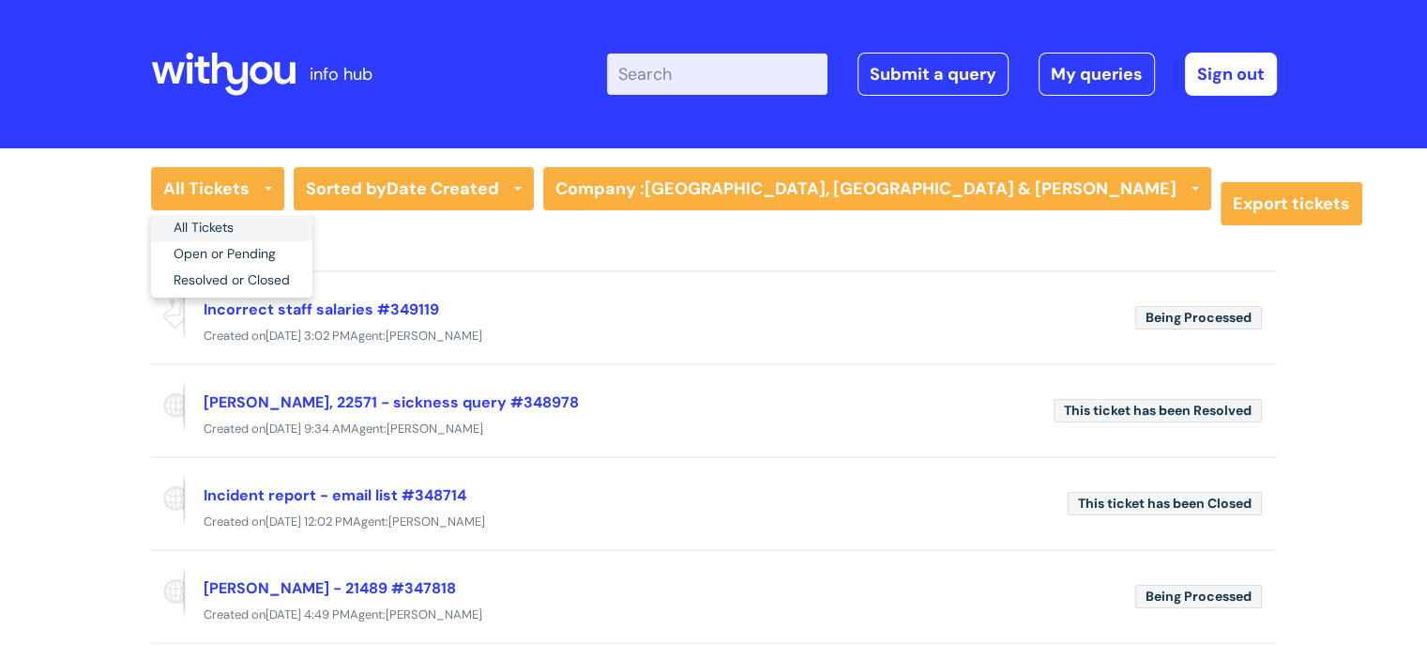
click at [201, 221] on link "All Tickets" at bounding box center [231, 228] width 161 height 26
